Goal: Find specific page/section: Find specific page/section

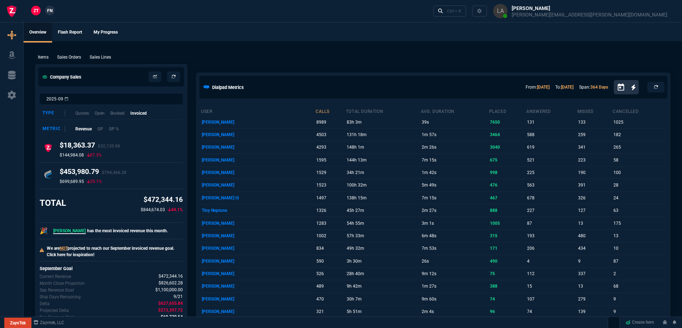
click at [51, 10] on span "FN" at bounding box center [49, 10] width 5 height 6
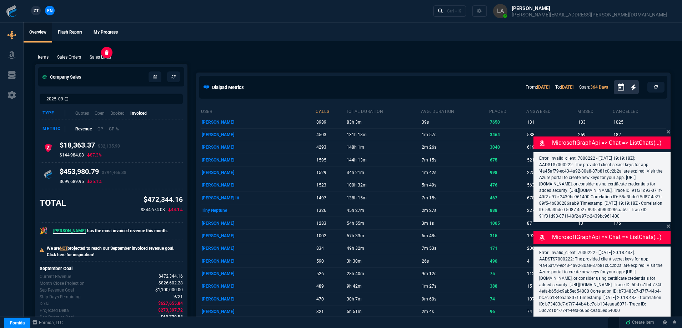
click at [100, 57] on p "Sales Lines" at bounding box center [100, 57] width 21 height 6
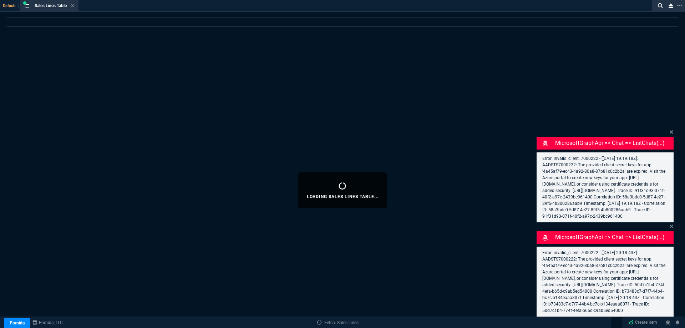
select select
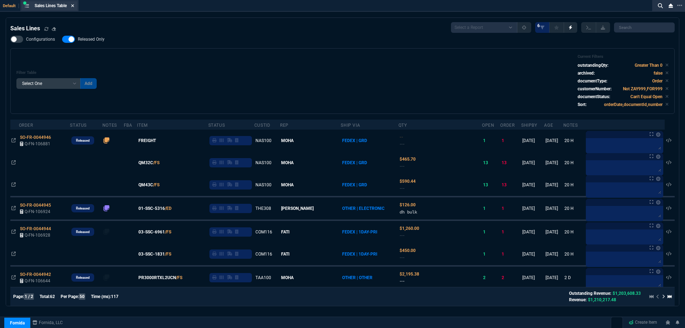
click at [72, 9] on nx-icon at bounding box center [72, 6] width 3 height 6
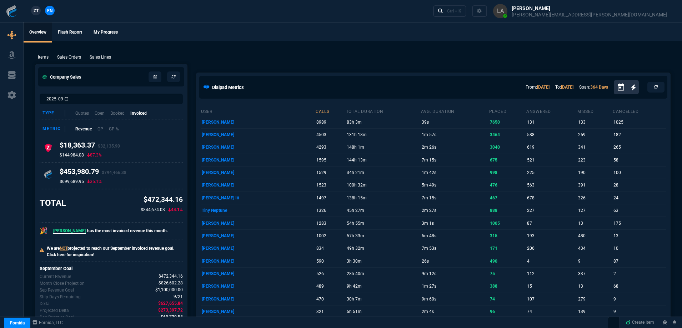
click at [37, 11] on span "ZT" at bounding box center [36, 10] width 5 height 6
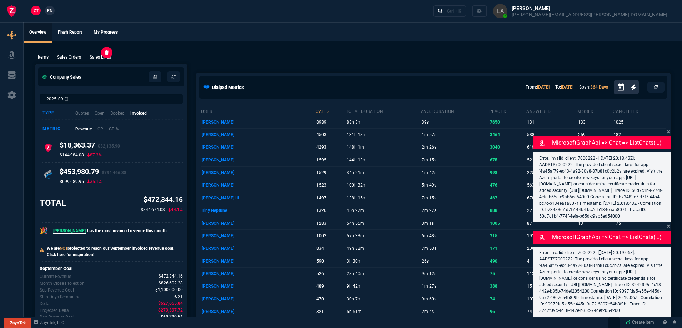
click at [107, 55] on p "Sales Lines" at bounding box center [100, 57] width 21 height 6
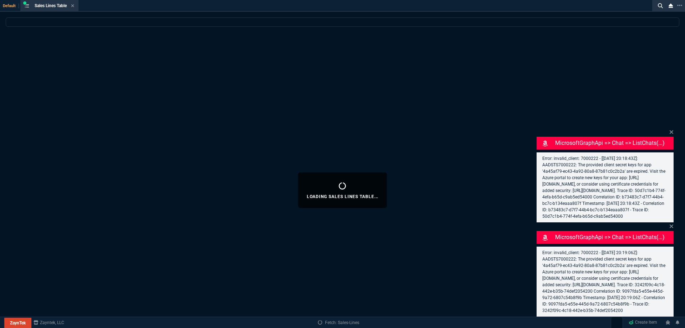
select select
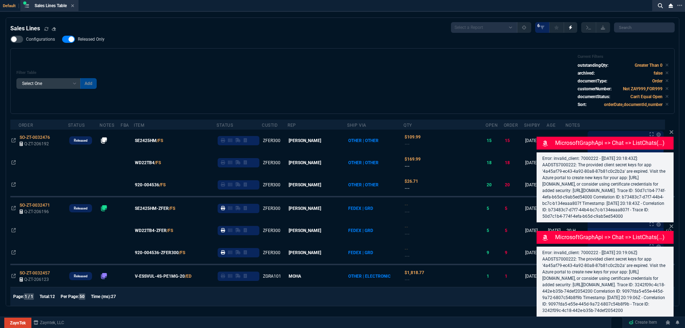
click at [96, 40] on span "Released Only" at bounding box center [91, 39] width 27 height 6
click at [62, 40] on input "Released Only" at bounding box center [62, 39] width 0 height 0
checkbox input "false"
click at [259, 83] on div "Filter Table Select One Add Filter () Age () ATS () Cond (itemVariantCode) Cust…" at bounding box center [342, 81] width 652 height 54
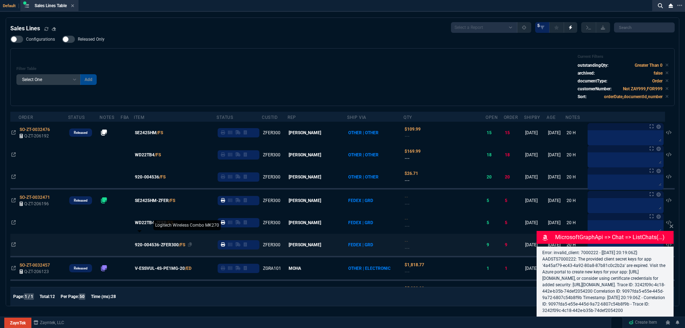
click at [162, 245] on span "920-004536-ZFER300" at bounding box center [157, 245] width 44 height 6
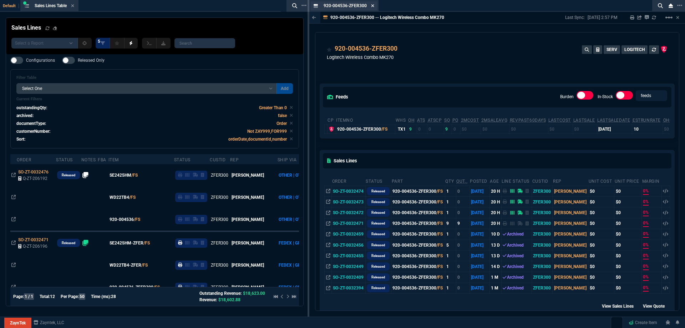
click at [371, 7] on icon at bounding box center [372, 6] width 3 height 4
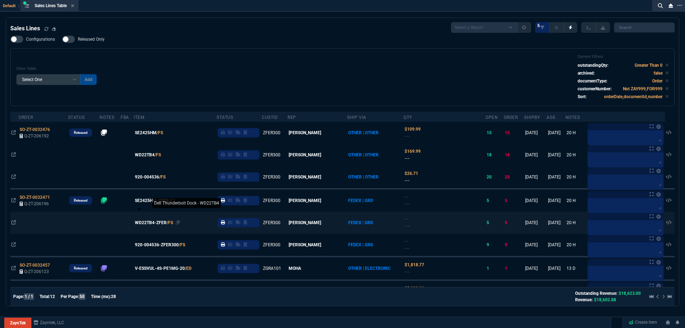
click at [163, 222] on span "WD22TB4-ZFER" at bounding box center [151, 222] width 32 height 6
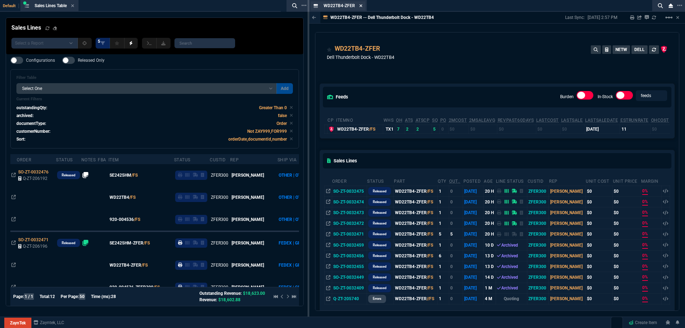
click at [360, 7] on icon at bounding box center [360, 6] width 3 height 4
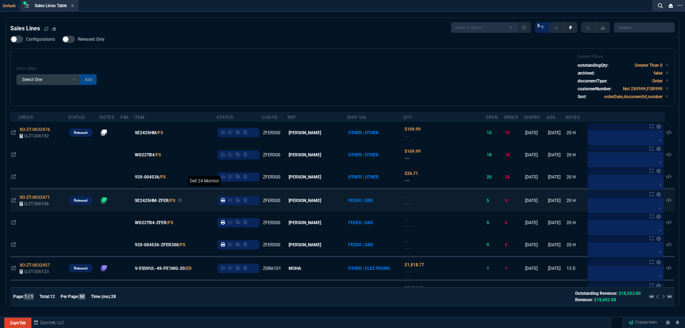
click at [152, 200] on span "SE2425HM-ZFER" at bounding box center [152, 200] width 34 height 6
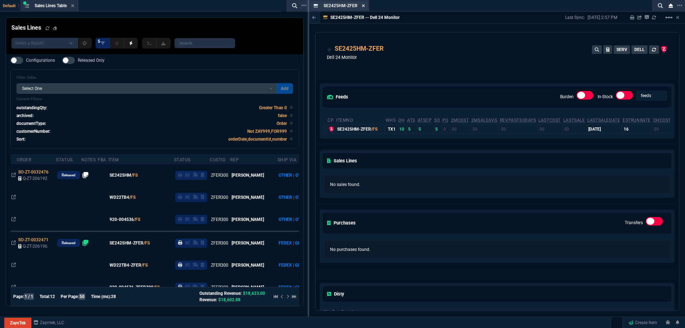
click at [363, 7] on icon at bounding box center [363, 6] width 3 height 4
